Goal: Task Accomplishment & Management: Manage account settings

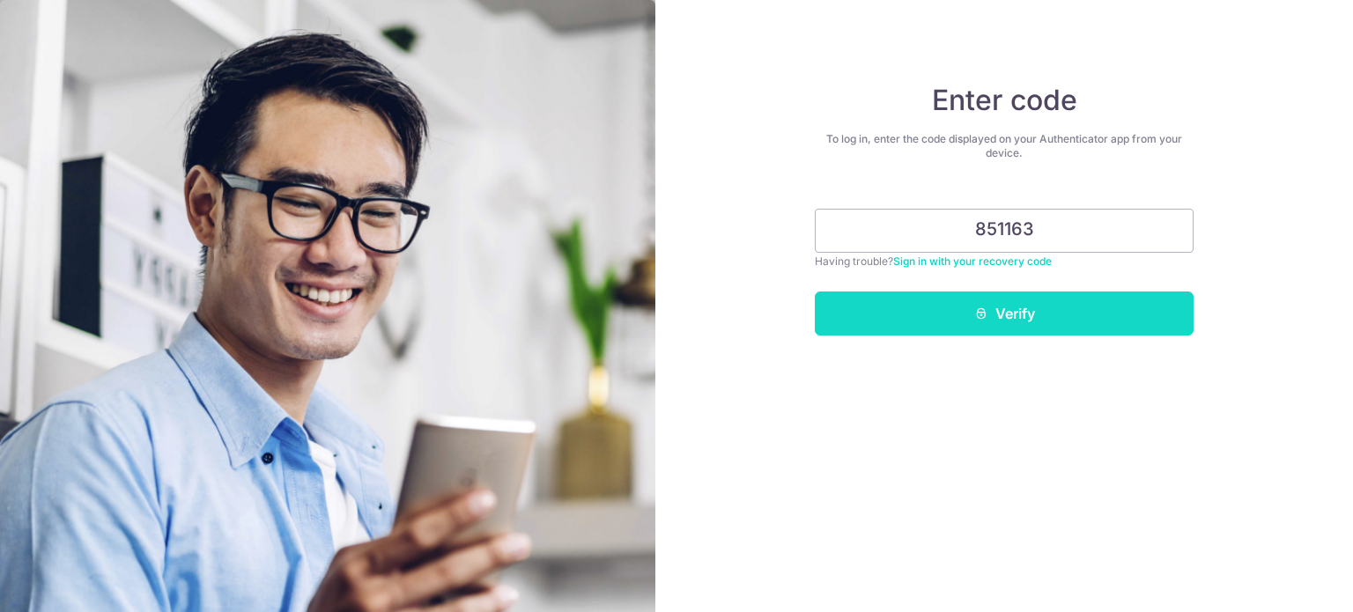
type input "851163"
click at [1009, 308] on button "Verify" at bounding box center [1004, 314] width 379 height 44
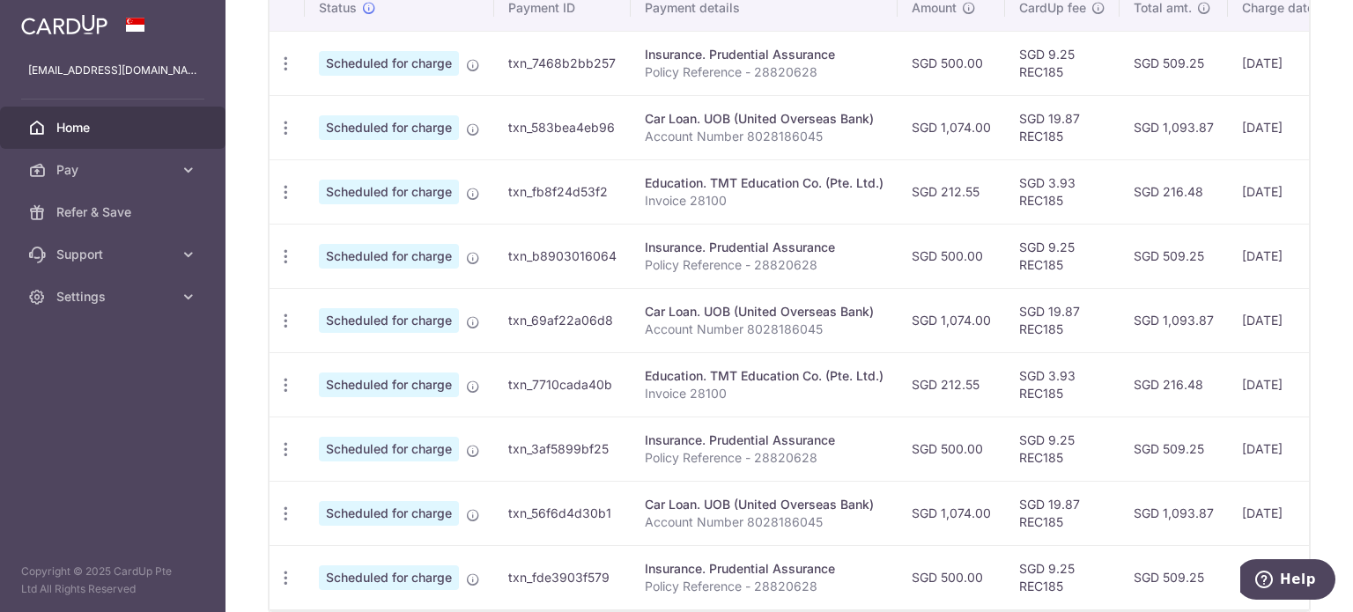
scroll to position [471, 0]
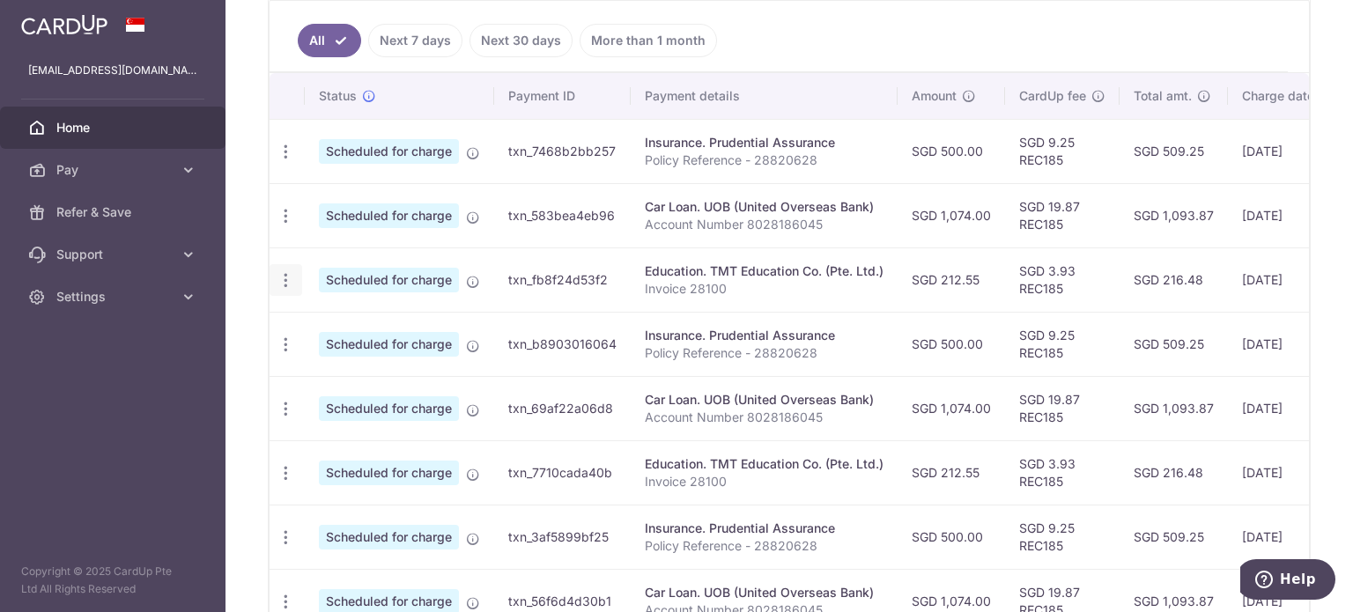
click at [285, 281] on icon "button" at bounding box center [286, 280] width 19 height 19
click at [344, 361] on span "Cancel payment" at bounding box center [380, 371] width 118 height 21
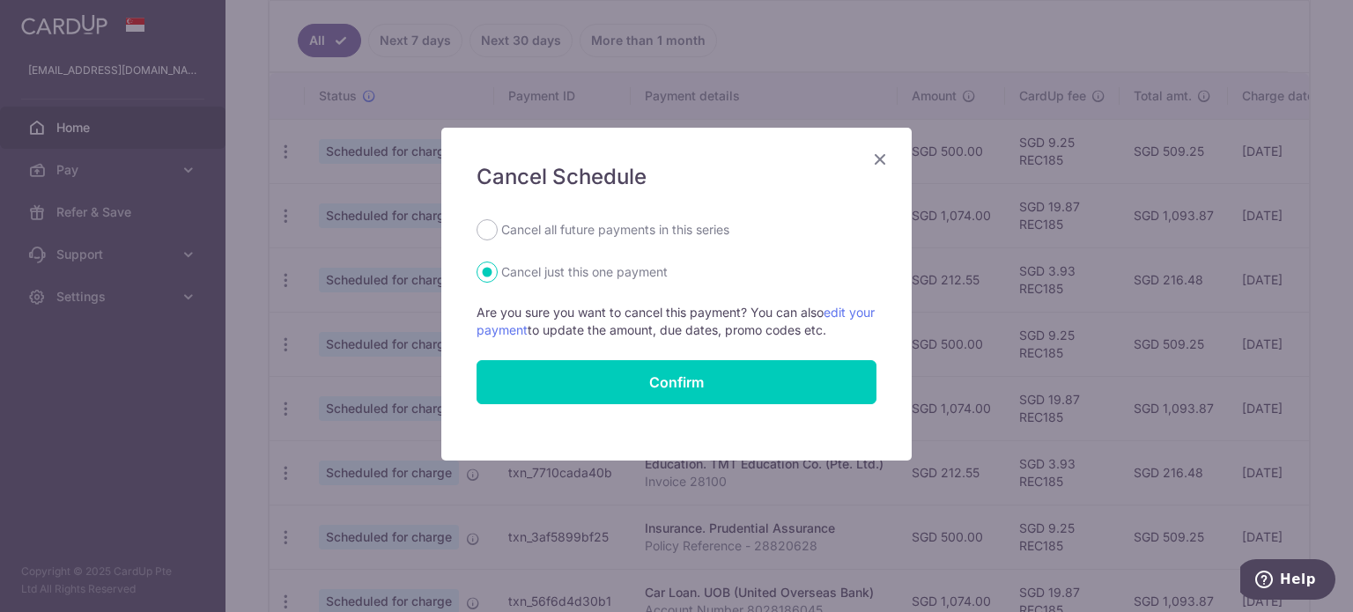
click at [564, 231] on label "Cancel all future payments in this series" at bounding box center [615, 229] width 228 height 21
click at [498, 231] on input "Cancel all future payments in this series" at bounding box center [487, 229] width 21 height 21
radio input "true"
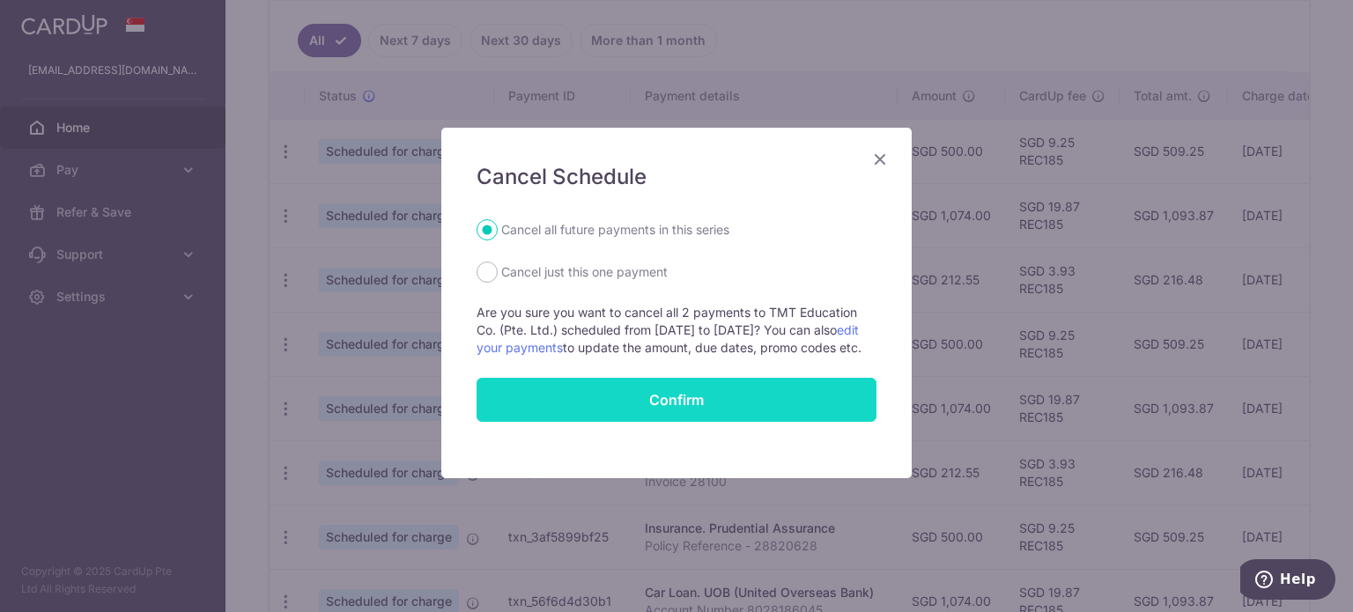
click at [669, 417] on button "Confirm" at bounding box center [677, 400] width 400 height 44
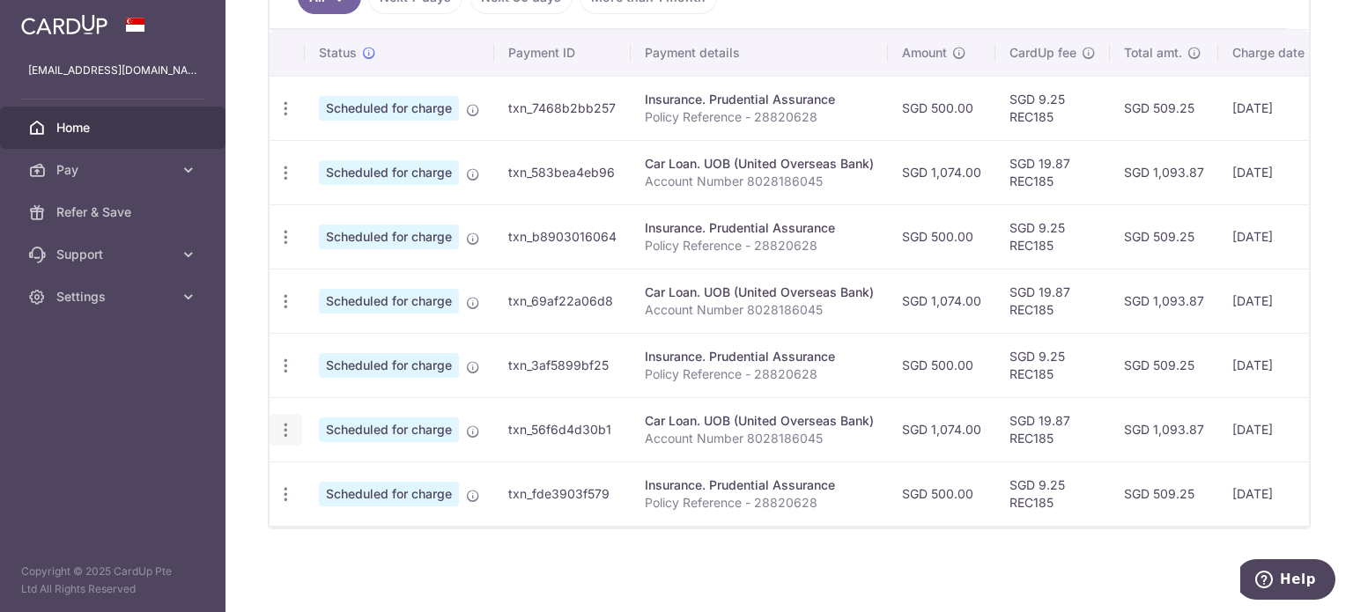
click at [284, 421] on icon "button" at bounding box center [286, 430] width 19 height 19
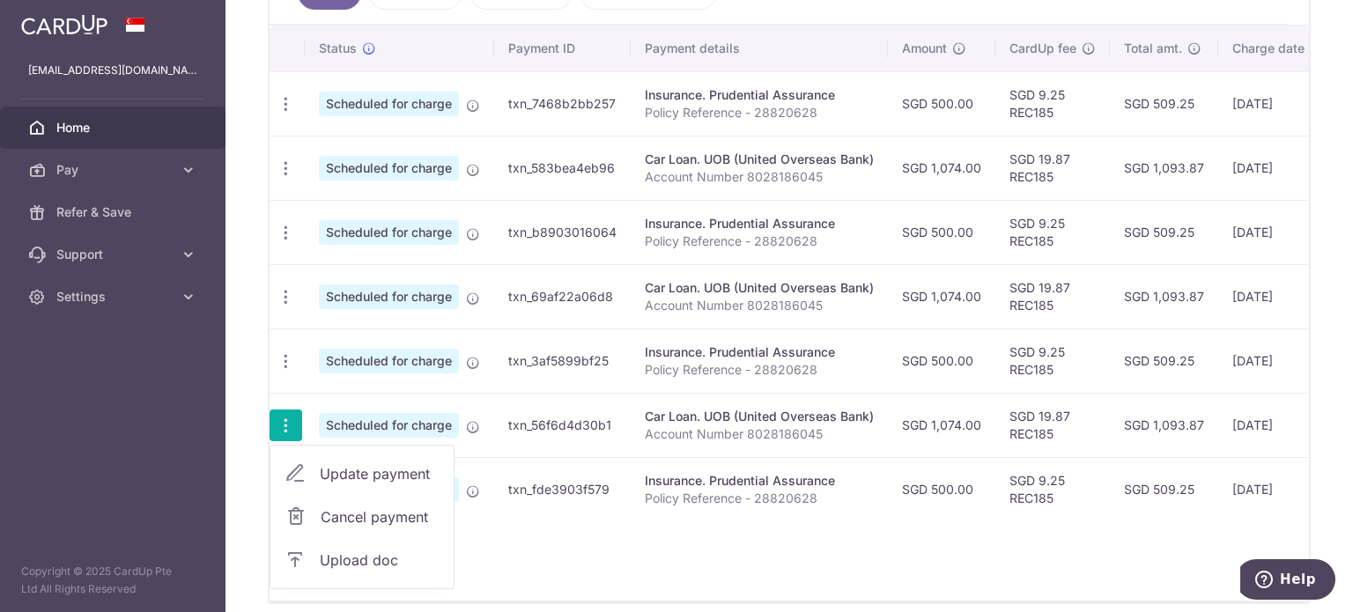
click at [360, 475] on span "Update payment" at bounding box center [380, 473] width 120 height 21
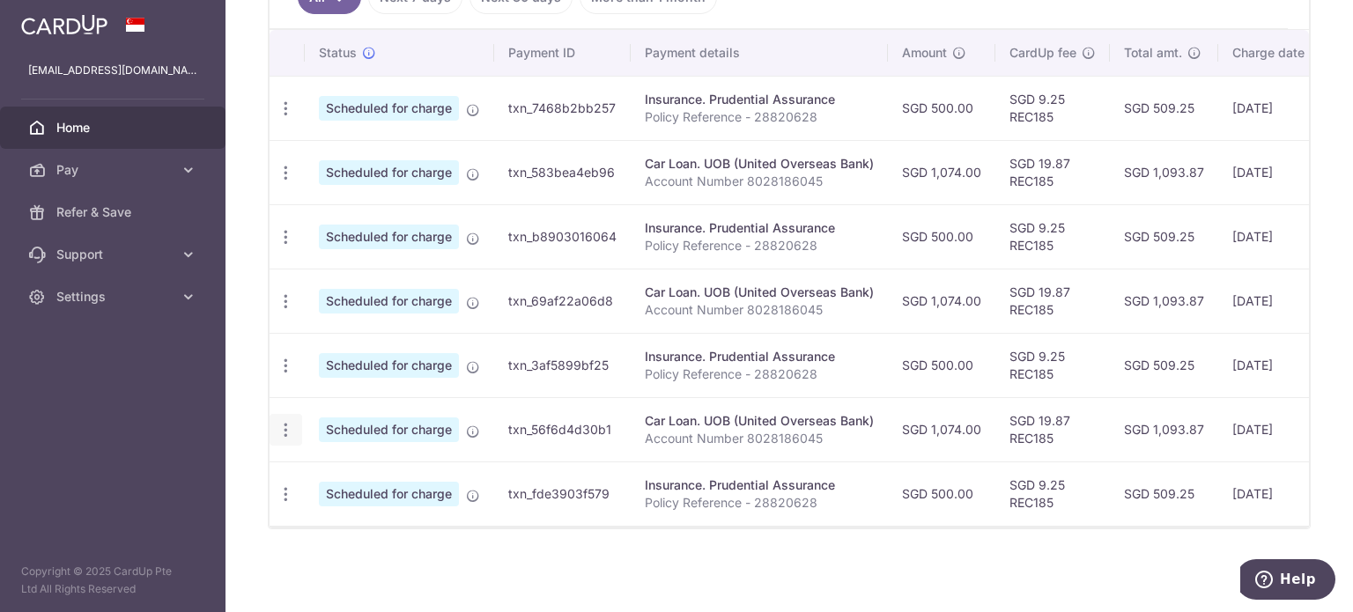
radio input "true"
type input "1,074.00"
type input "05/01/2026"
type input "Account Number 8028186045"
type input "REC185"
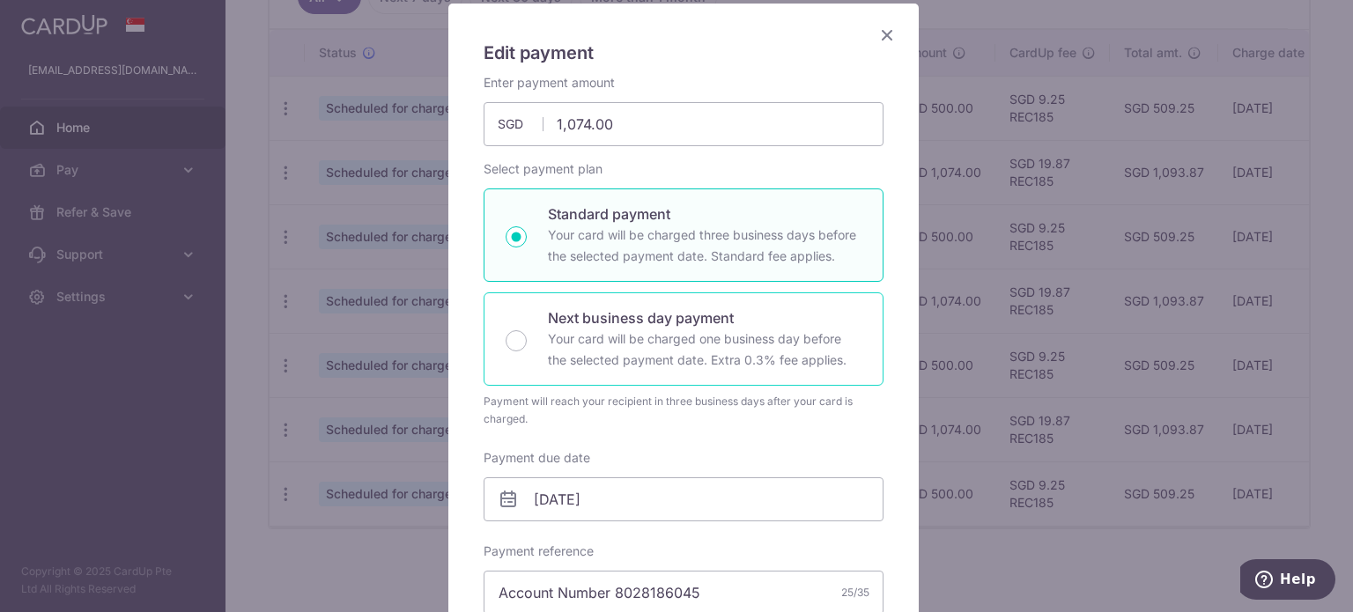
scroll to position [88, 0]
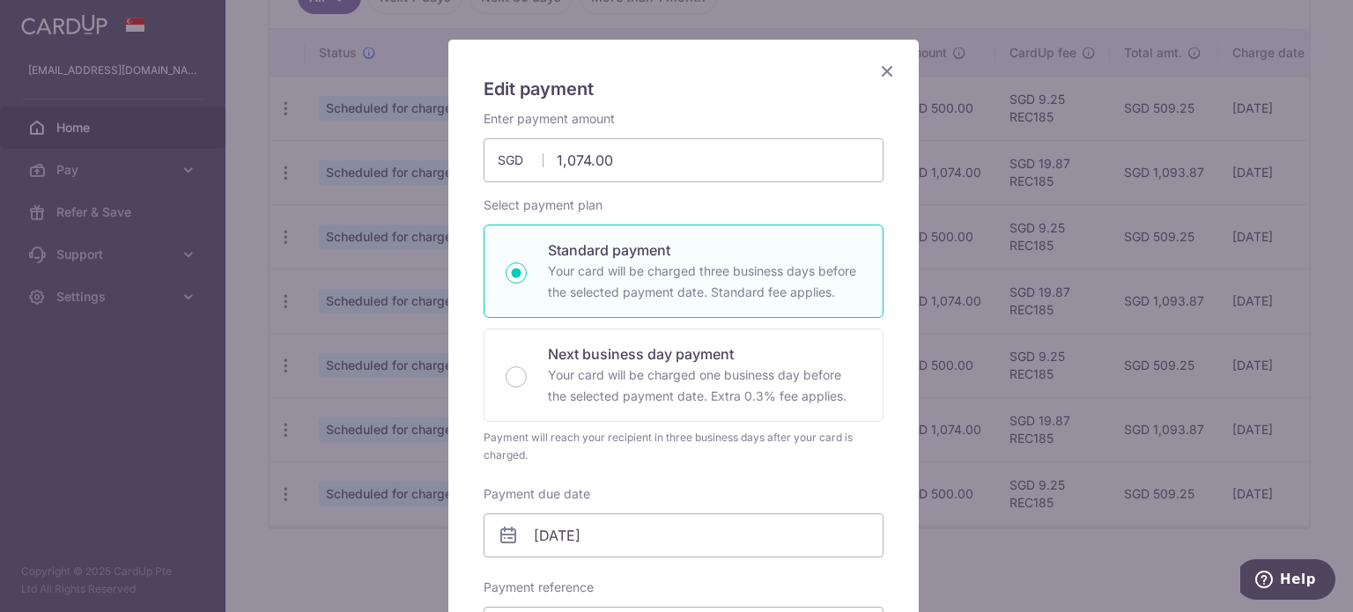
click at [881, 71] on icon "Close" at bounding box center [887, 71] width 21 height 22
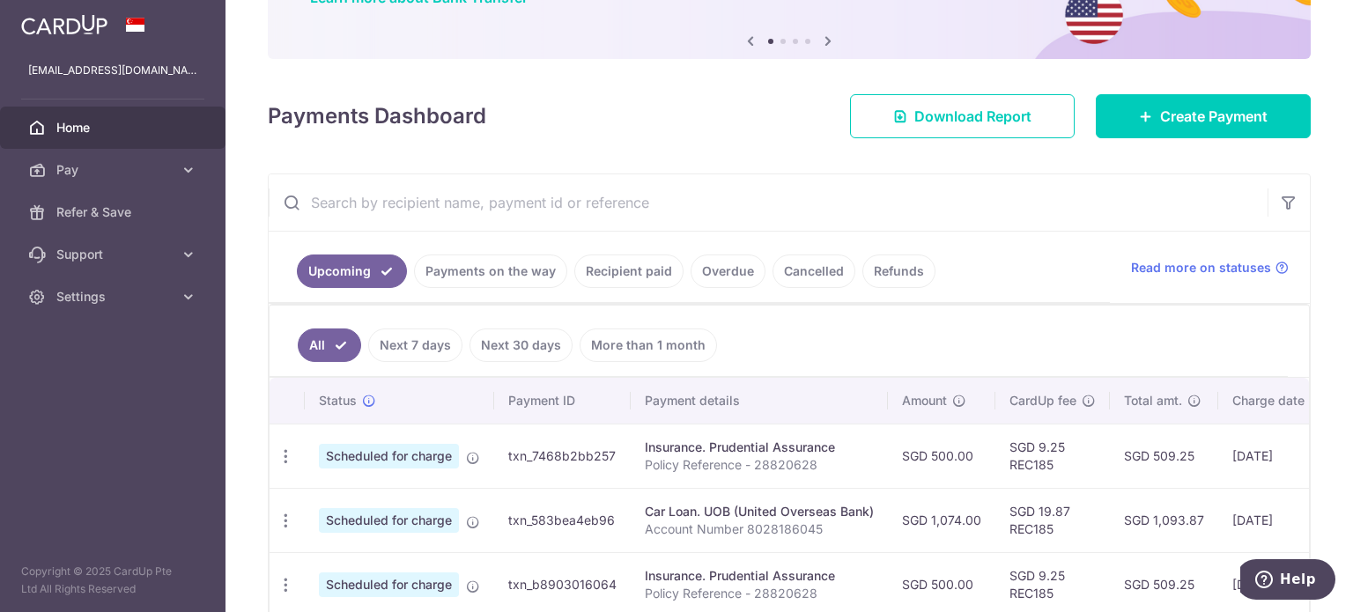
scroll to position [255, 0]
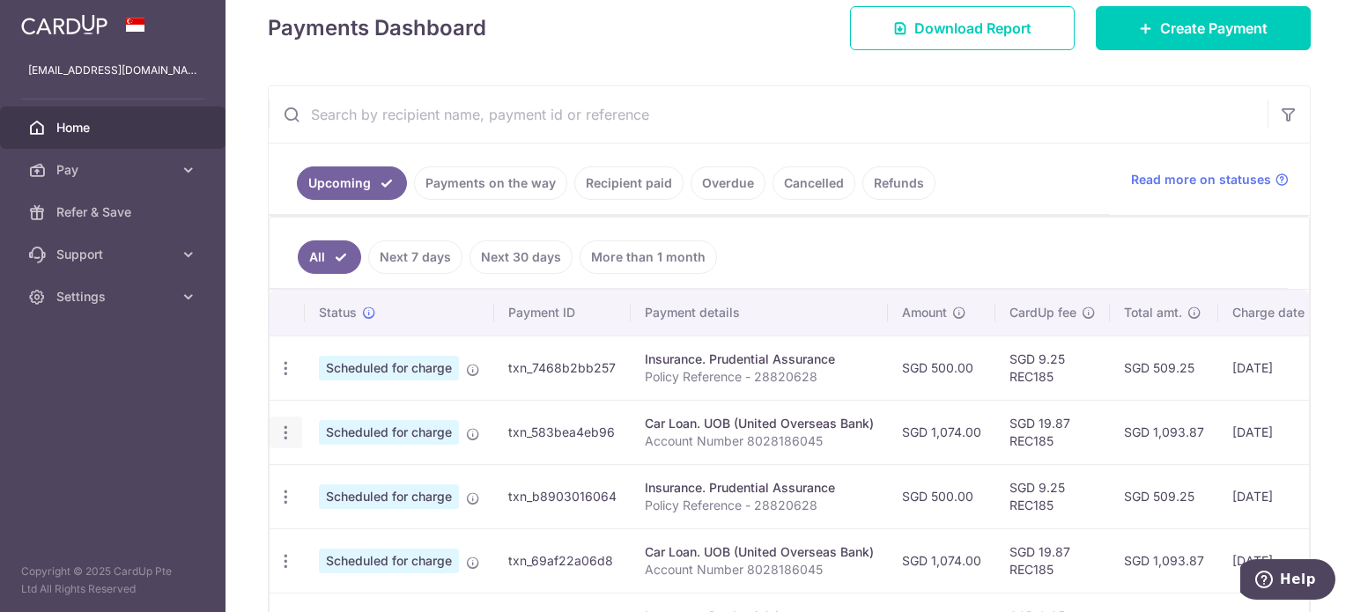
click at [289, 426] on icon "button" at bounding box center [286, 433] width 19 height 19
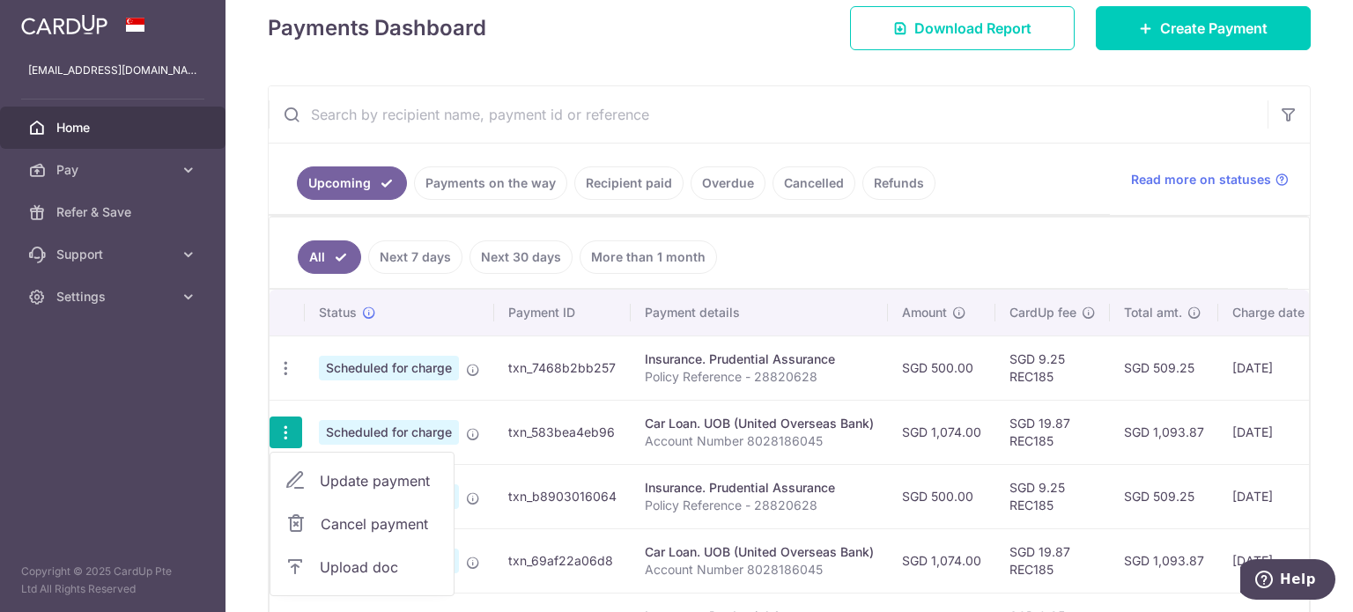
click at [338, 475] on span "Update payment" at bounding box center [380, 481] width 120 height 21
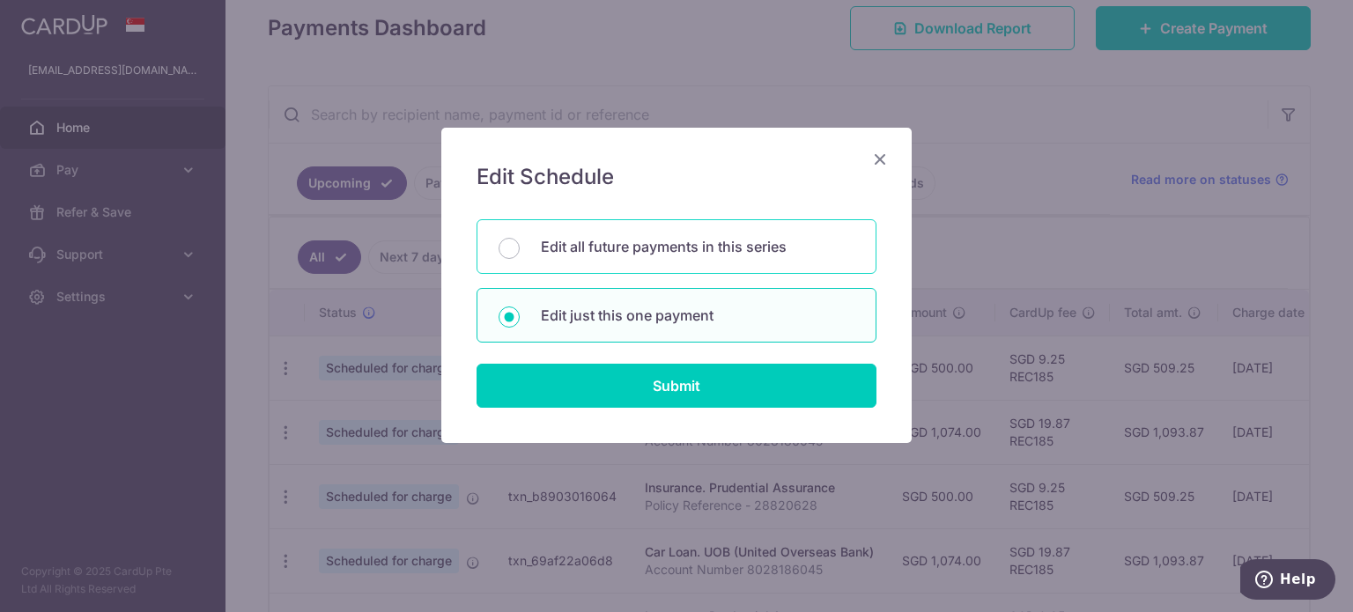
click at [566, 245] on p "Edit all future payments in this series" at bounding box center [698, 246] width 314 height 21
click at [520, 245] on input "Edit all future payments in this series" at bounding box center [509, 248] width 21 height 21
radio input "true"
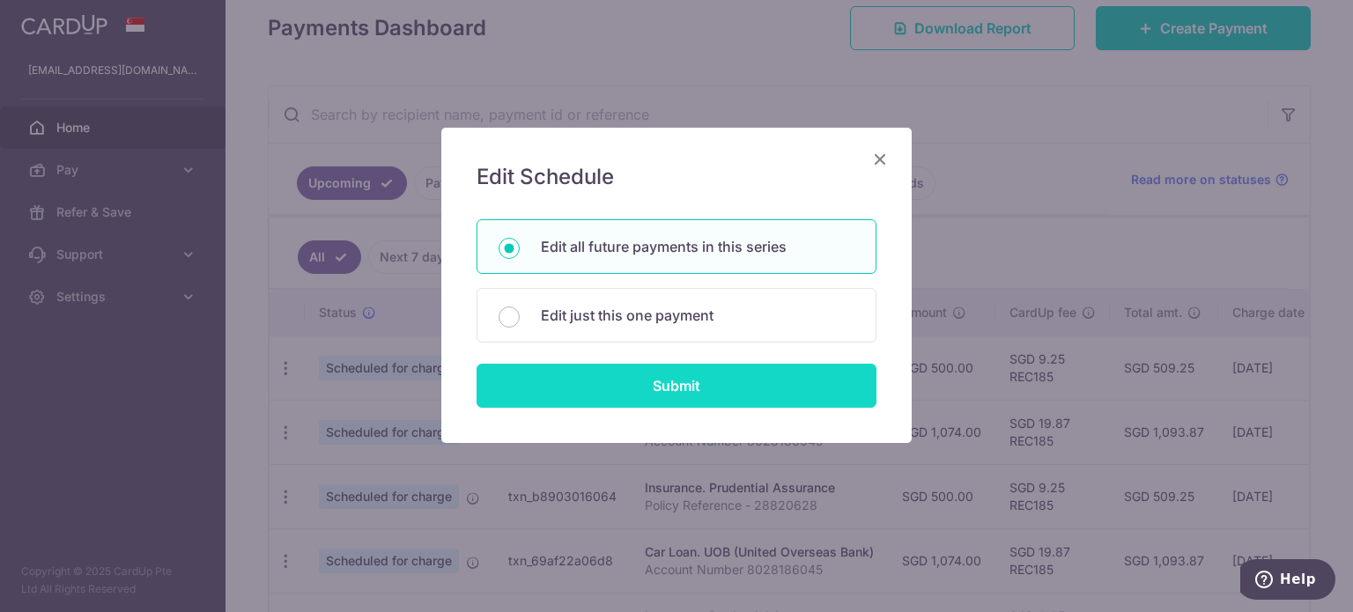
click at [659, 379] on input "Submit" at bounding box center [677, 386] width 400 height 44
radio input "true"
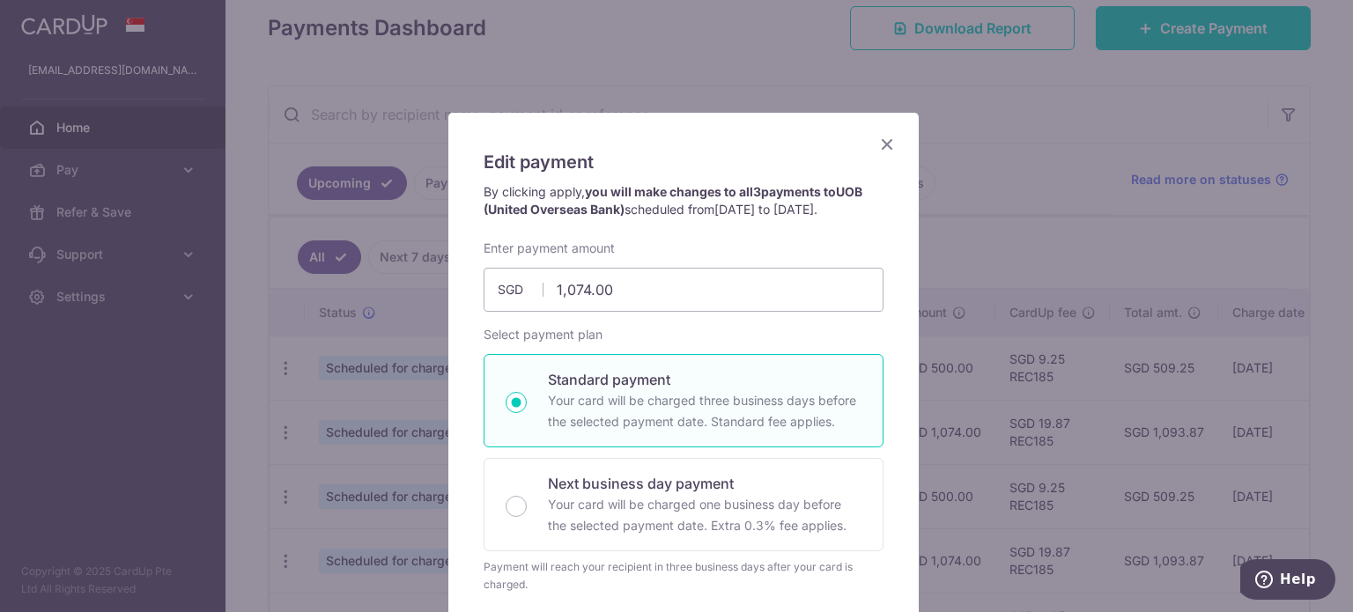
scroll to position [3, 0]
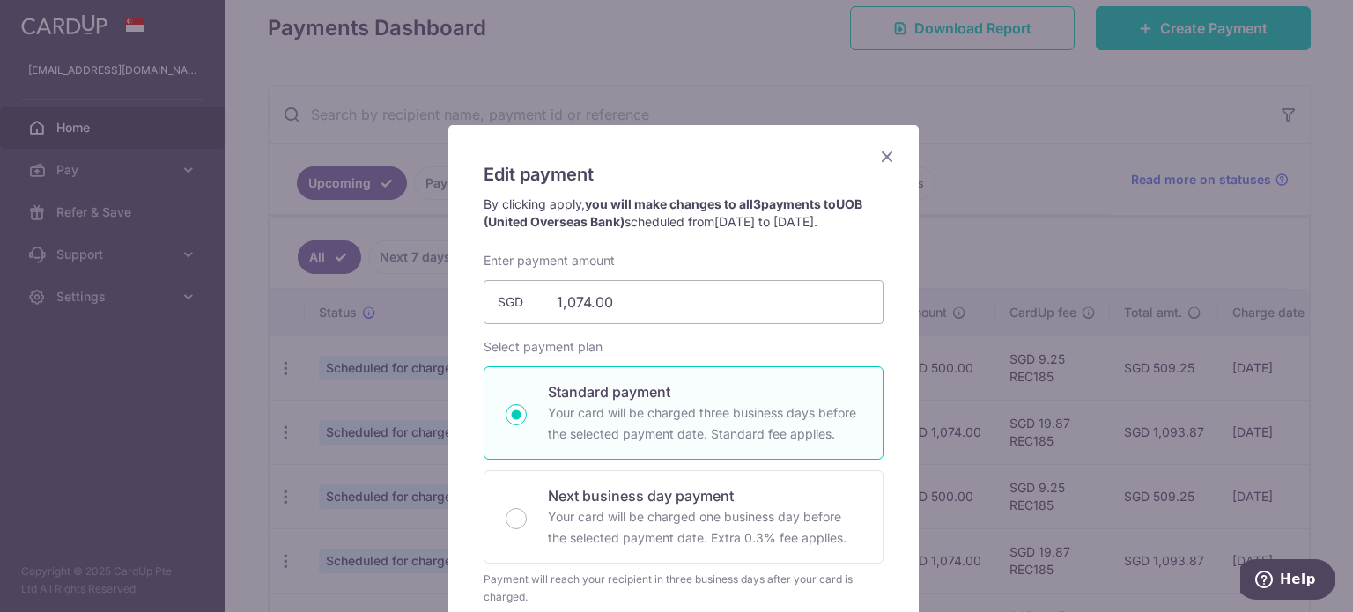
click at [881, 161] on icon "Close" at bounding box center [887, 156] width 21 height 22
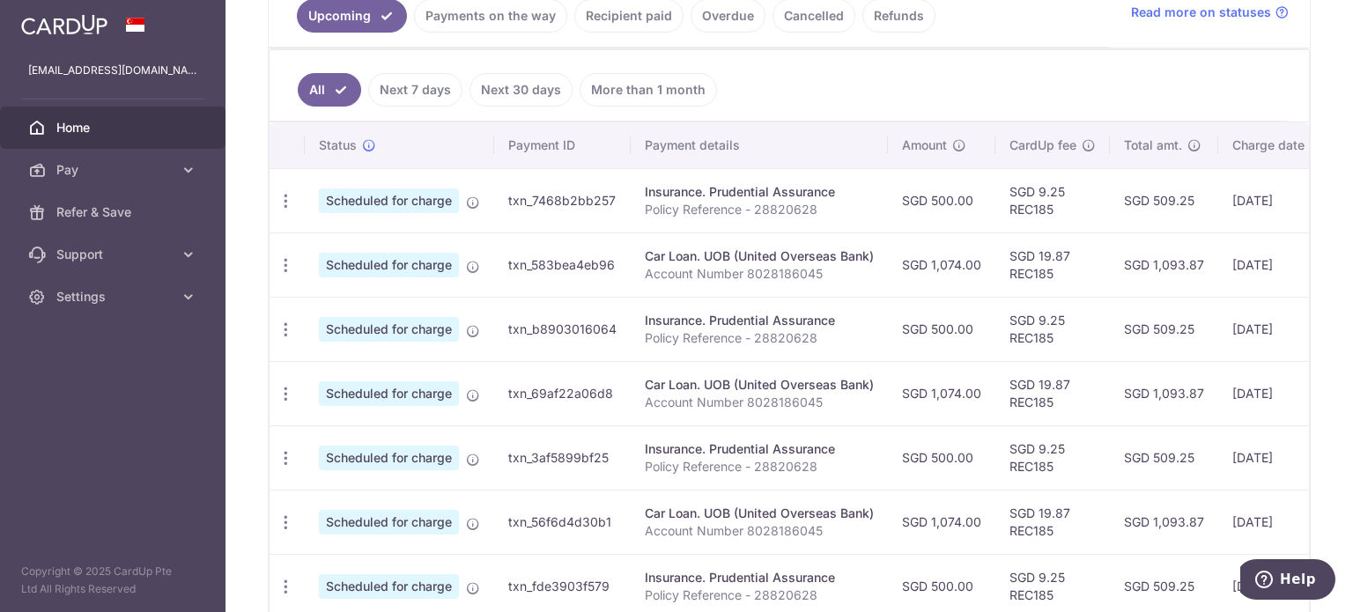
scroll to position [431, 0]
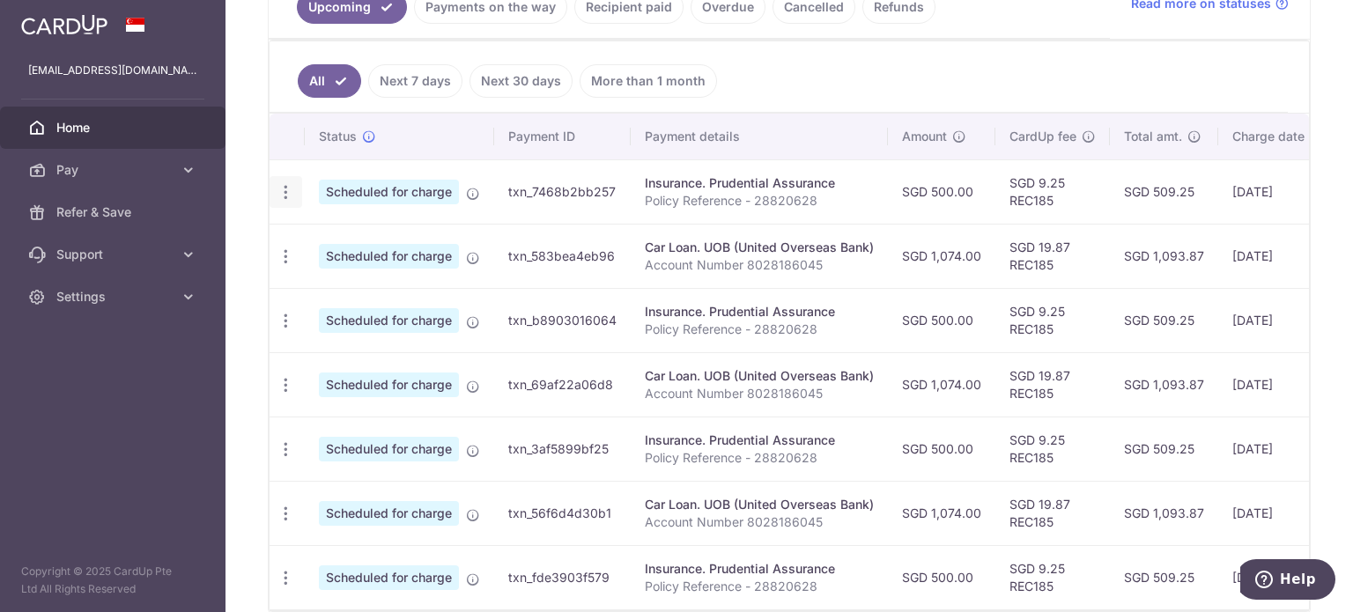
click at [282, 186] on icon "button" at bounding box center [286, 192] width 19 height 19
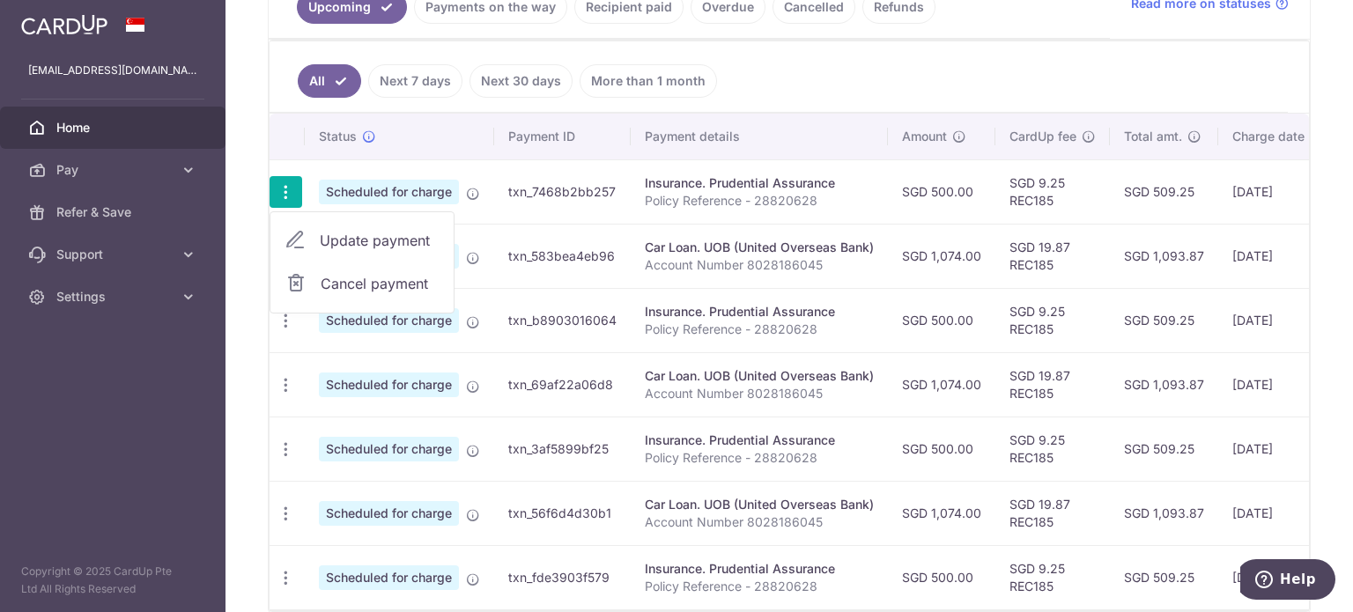
click at [345, 224] on link "Update payment" at bounding box center [362, 240] width 183 height 42
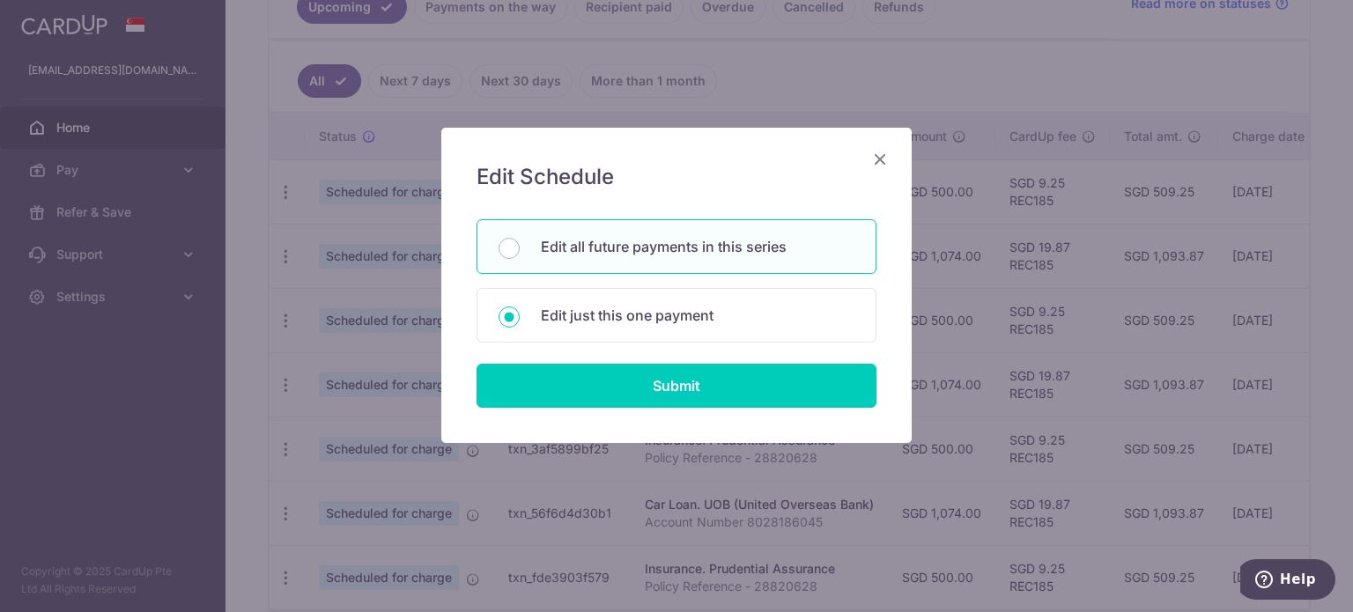
click at [597, 243] on p "Edit all future payments in this series" at bounding box center [698, 246] width 314 height 21
click at [520, 243] on input "Edit all future payments in this series" at bounding box center [509, 248] width 21 height 21
radio input "true"
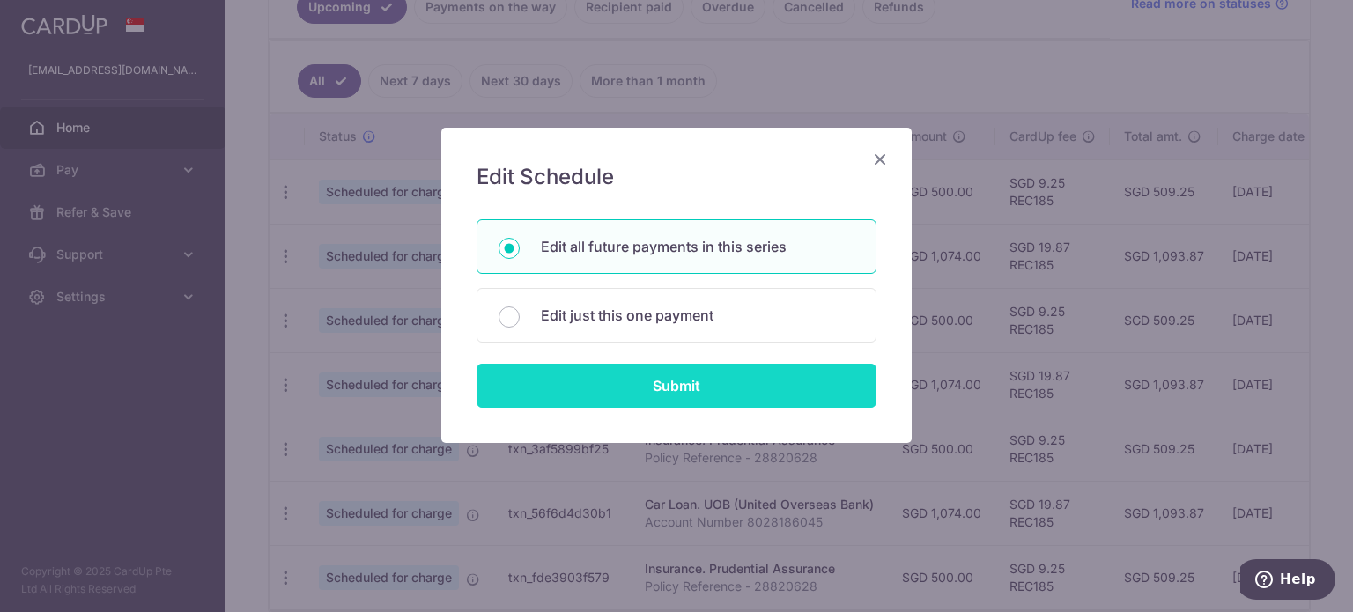
click at [665, 379] on input "Submit" at bounding box center [677, 386] width 400 height 44
type input "500.00"
radio input "true"
type input "Policy Reference - 28820628"
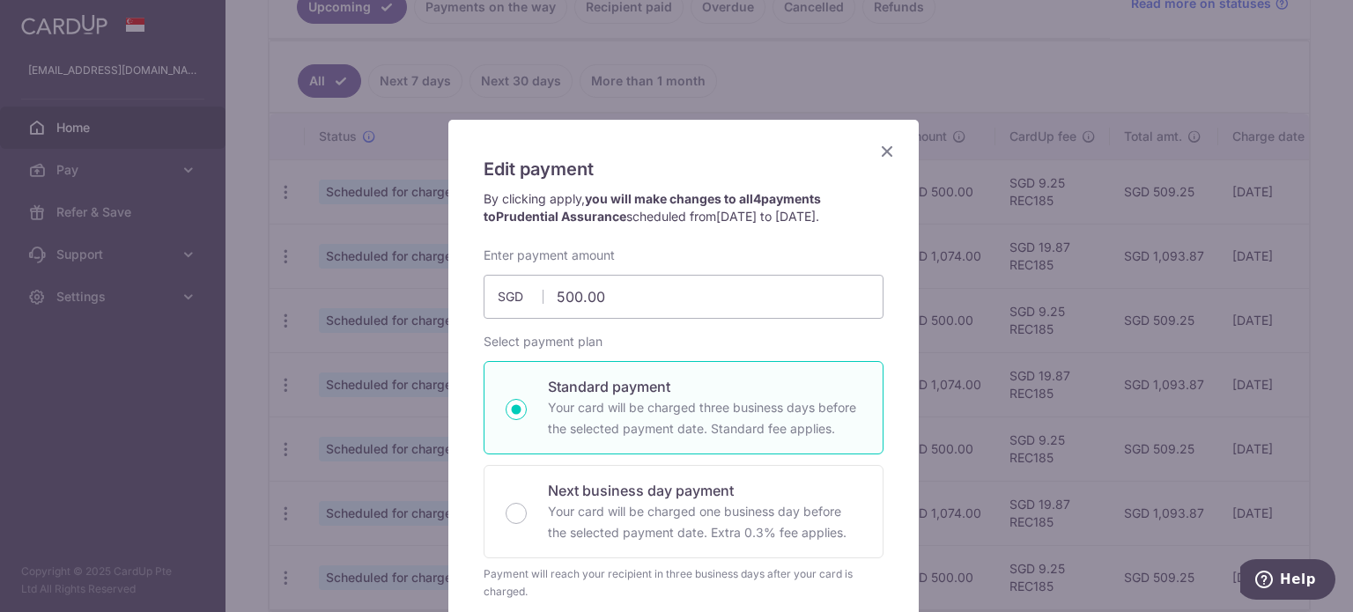
scroll to position [0, 0]
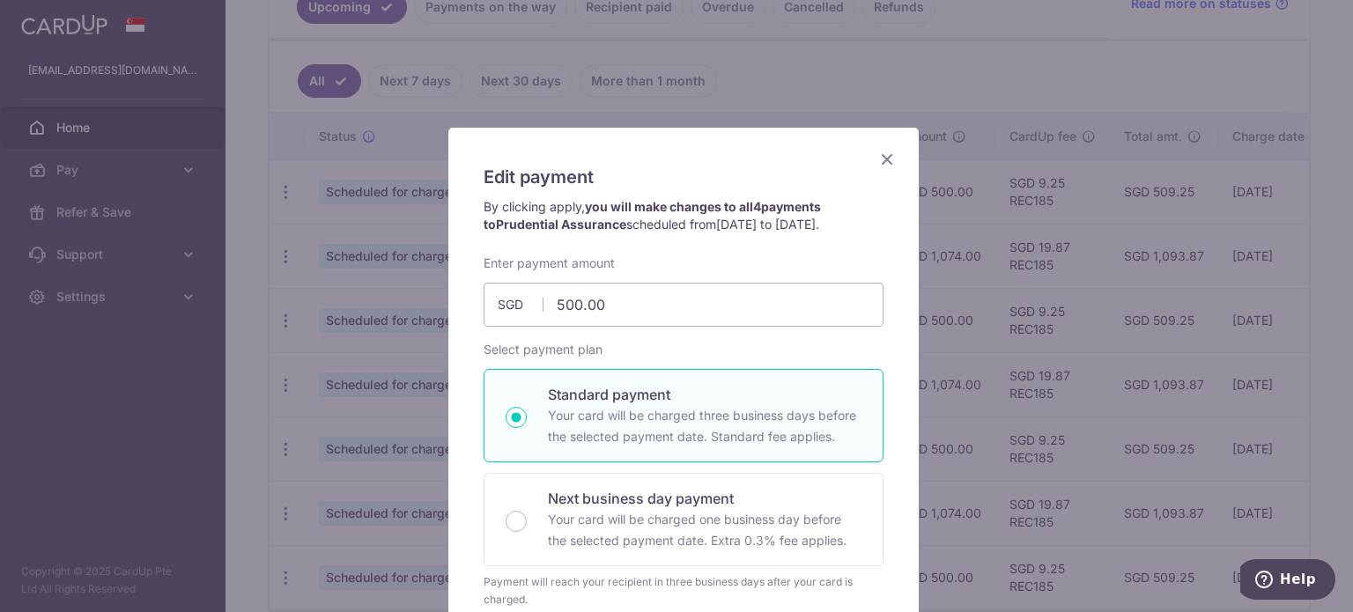
click at [884, 158] on icon "Close" at bounding box center [887, 159] width 21 height 22
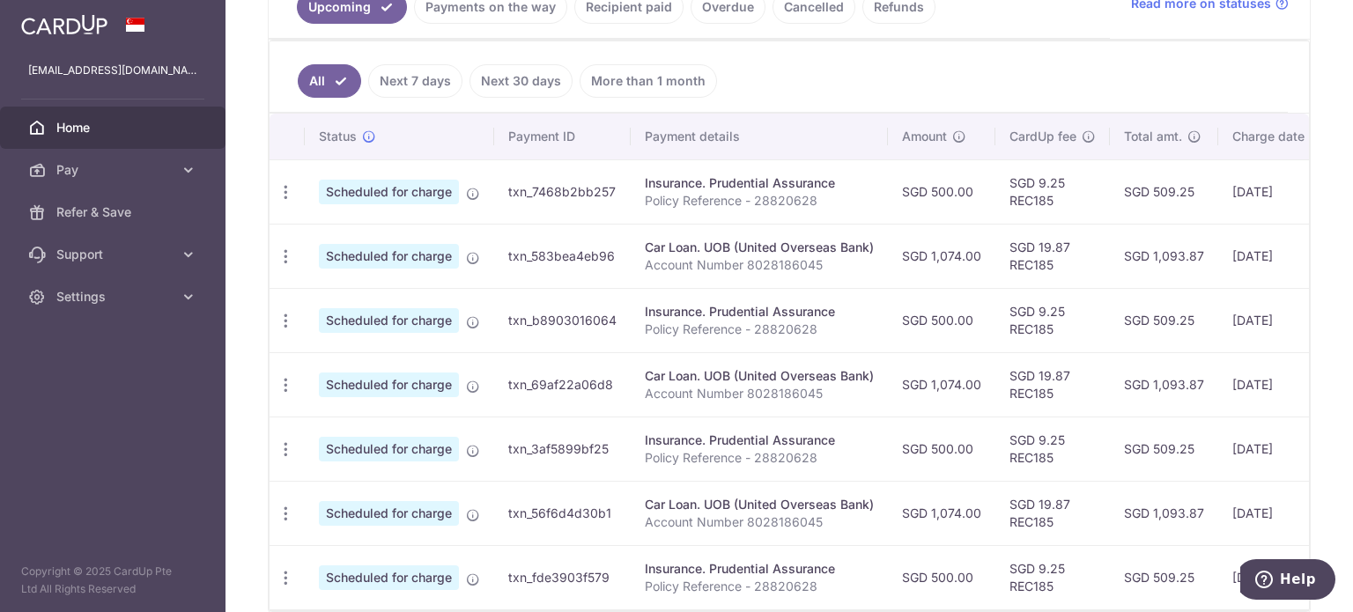
click at [868, 68] on ul "All Next 7 days Next 30 days More than 1 month" at bounding box center [779, 76] width 1019 height 71
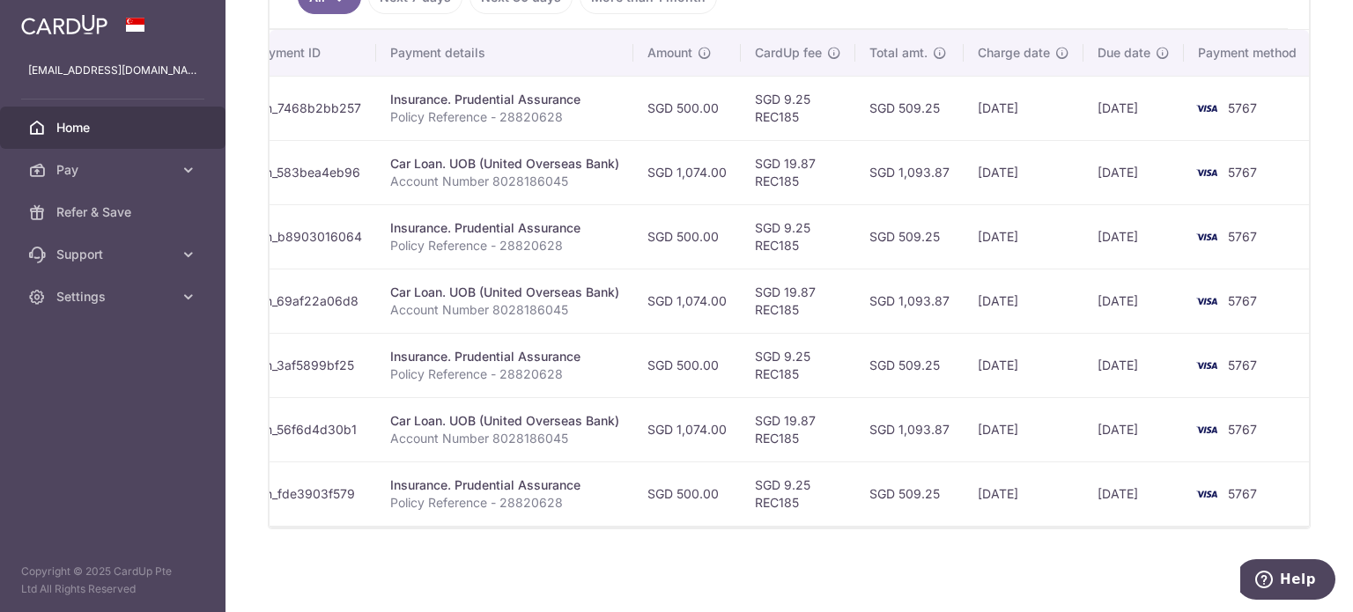
scroll to position [0, 262]
